Goal: Transaction & Acquisition: Purchase product/service

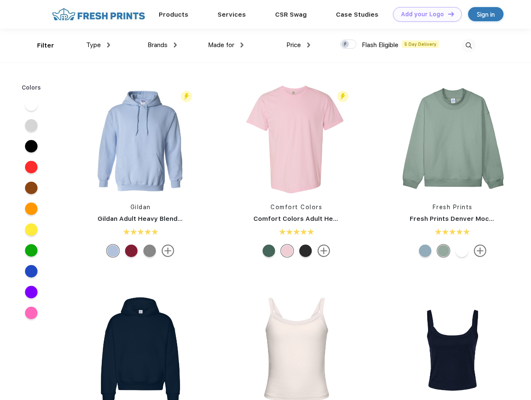
click at [424, 14] on link "Add your Logo Design Tool" at bounding box center [427, 14] width 69 height 15
click at [0, 0] on div "Design Tool" at bounding box center [0, 0] width 0 height 0
click at [447, 14] on link "Add your Logo Design Tool" at bounding box center [427, 14] width 69 height 15
click at [40, 45] on div "Filter" at bounding box center [45, 46] width 17 height 10
click at [98, 45] on span "Type" at bounding box center [93, 45] width 15 height 8
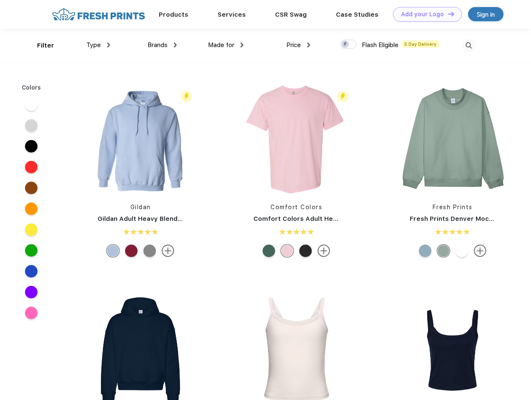
click at [162, 45] on span "Brands" at bounding box center [158, 45] width 20 height 8
click at [226, 45] on span "Made for" at bounding box center [221, 45] width 26 height 8
click at [299, 45] on span "Price" at bounding box center [293, 45] width 15 height 8
click at [349, 45] on div at bounding box center [348, 44] width 16 height 9
click at [346, 45] on input "checkbox" at bounding box center [342, 41] width 5 height 5
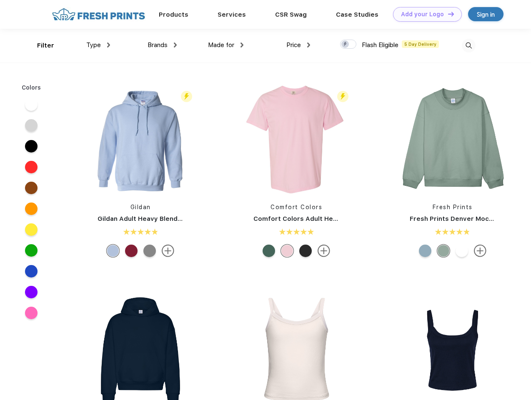
click at [469, 45] on img at bounding box center [469, 46] width 14 height 14
